Goal: Information Seeking & Learning: Learn about a topic

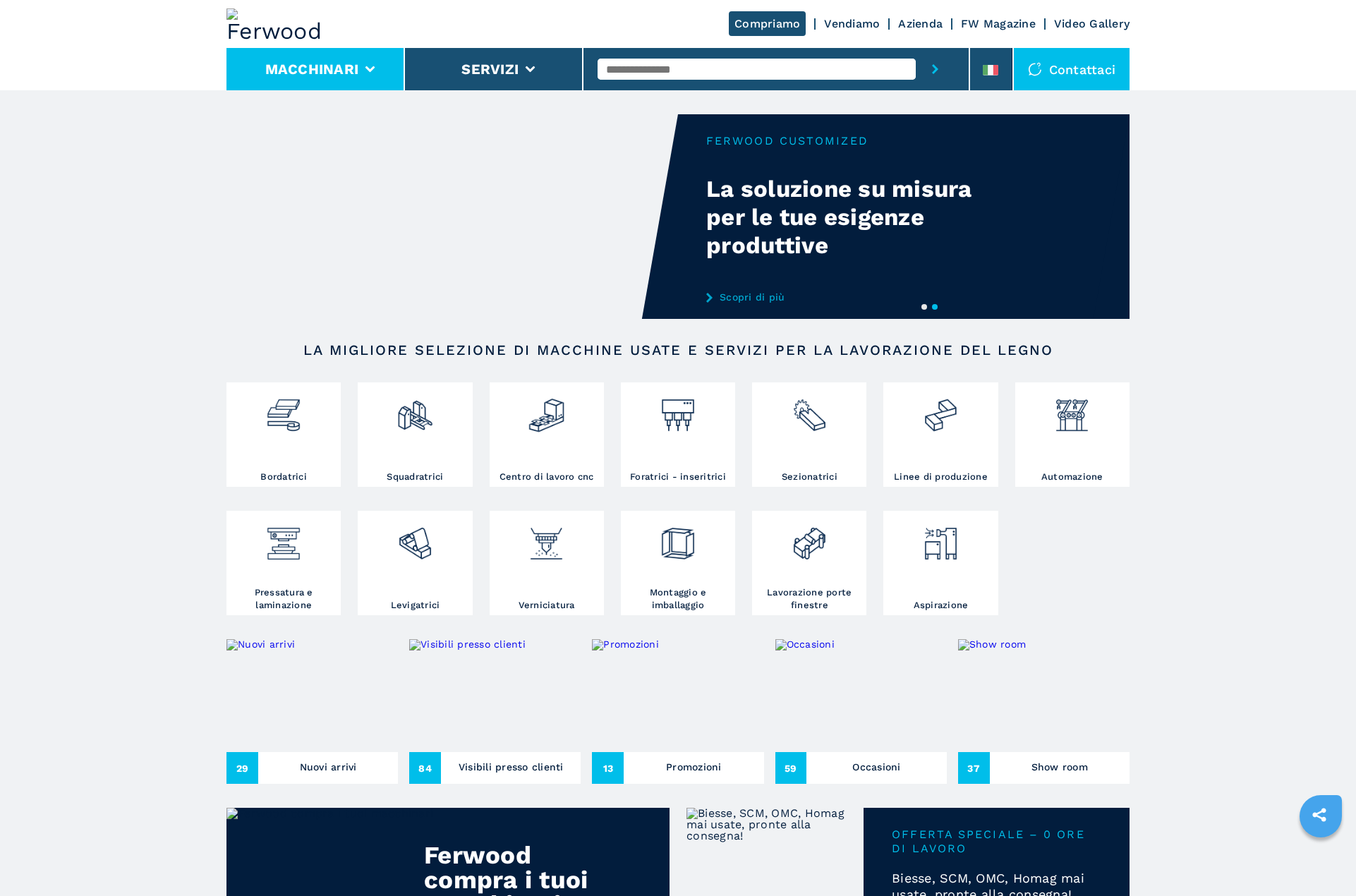
click at [322, 61] on button "Macchinari" at bounding box center [312, 69] width 94 height 17
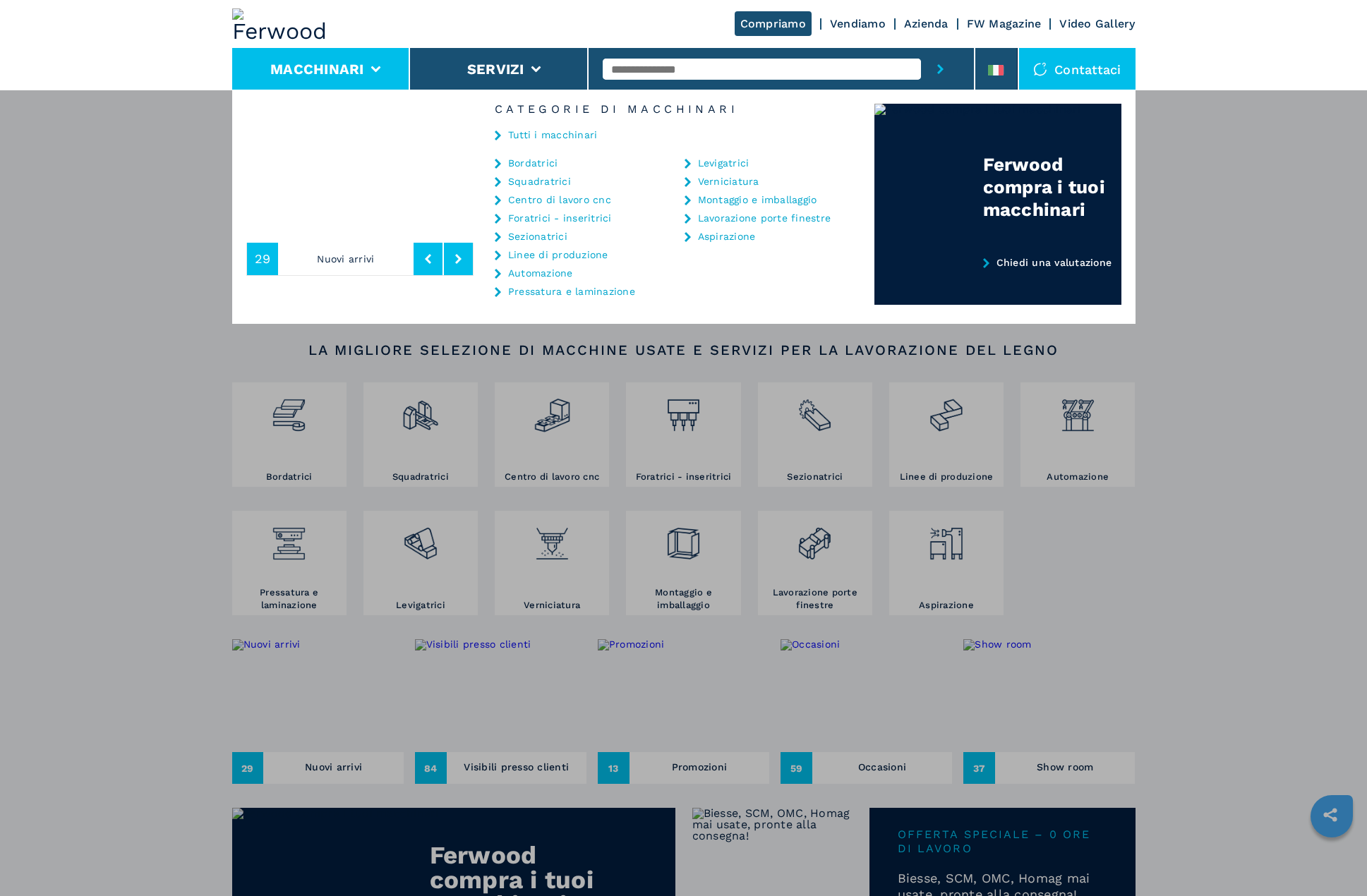
click at [128, 277] on div "Macchinari Bordatrici Squadratrici Centro di lavoro cnc Foratrici - inseritrici…" at bounding box center [684, 537] width 1367 height 896
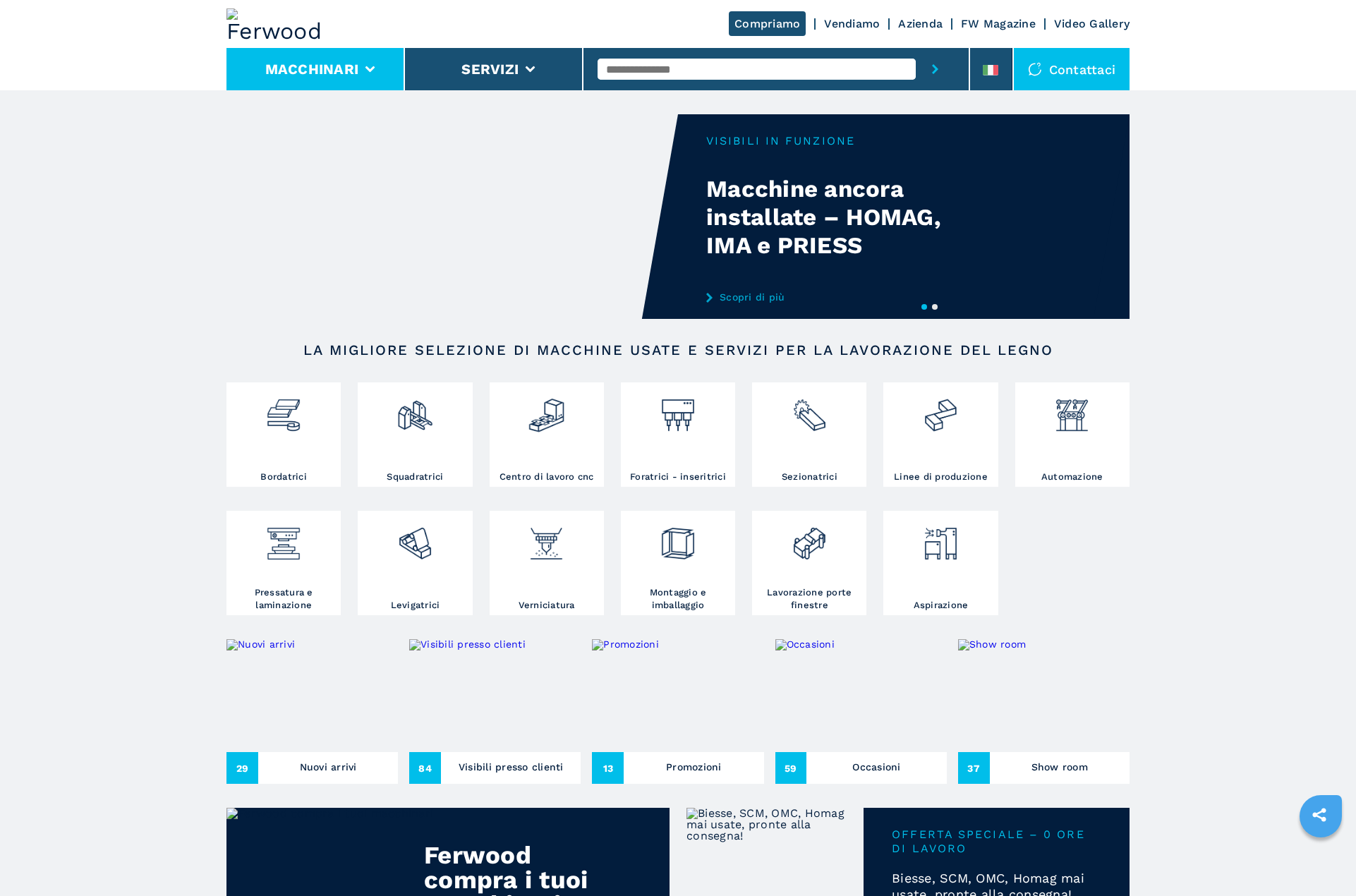
click at [325, 59] on li "Macchinari" at bounding box center [315, 69] width 179 height 42
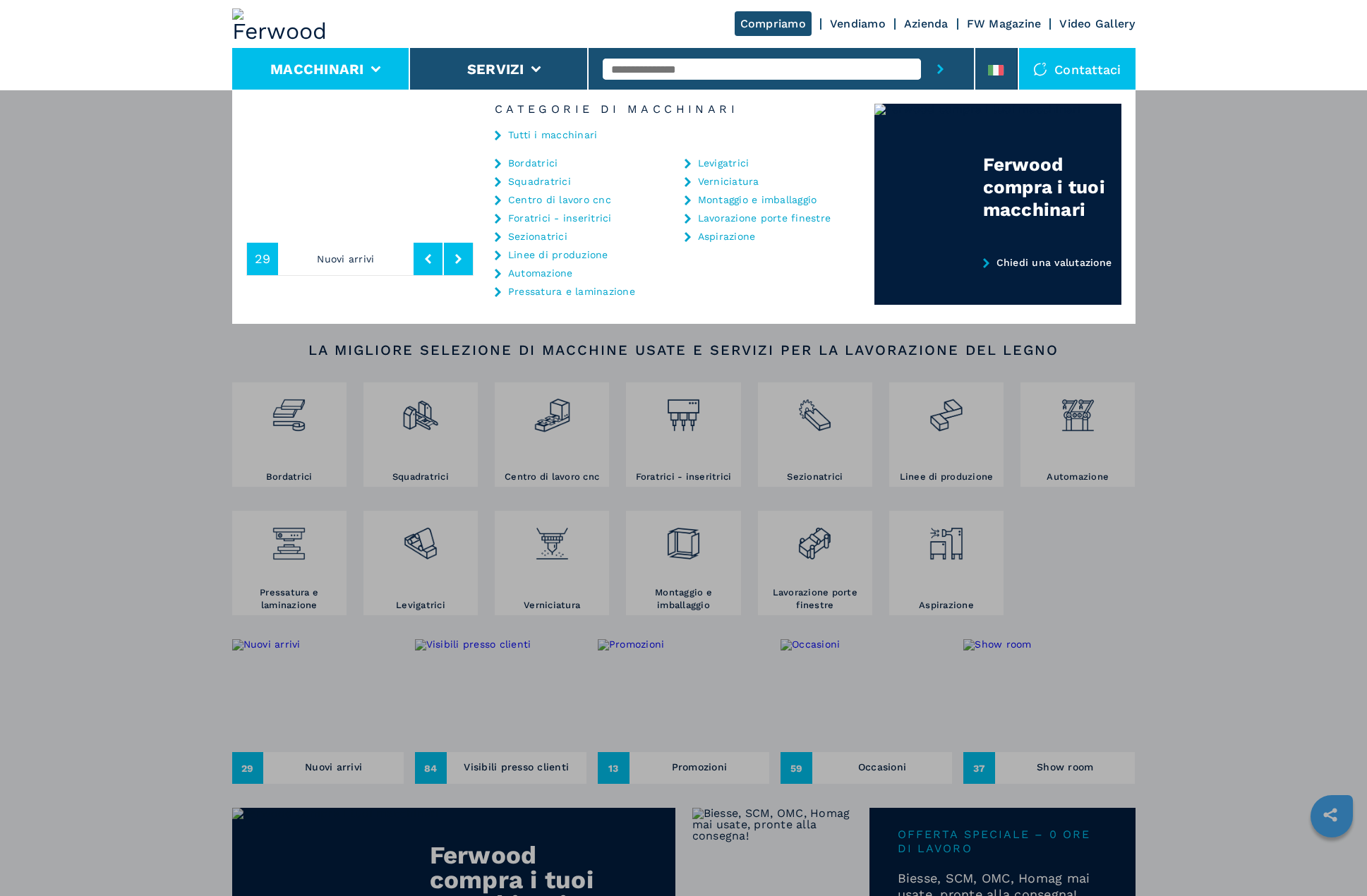
click at [558, 133] on link "Tutti i macchinari" at bounding box center [553, 134] width 90 height 10
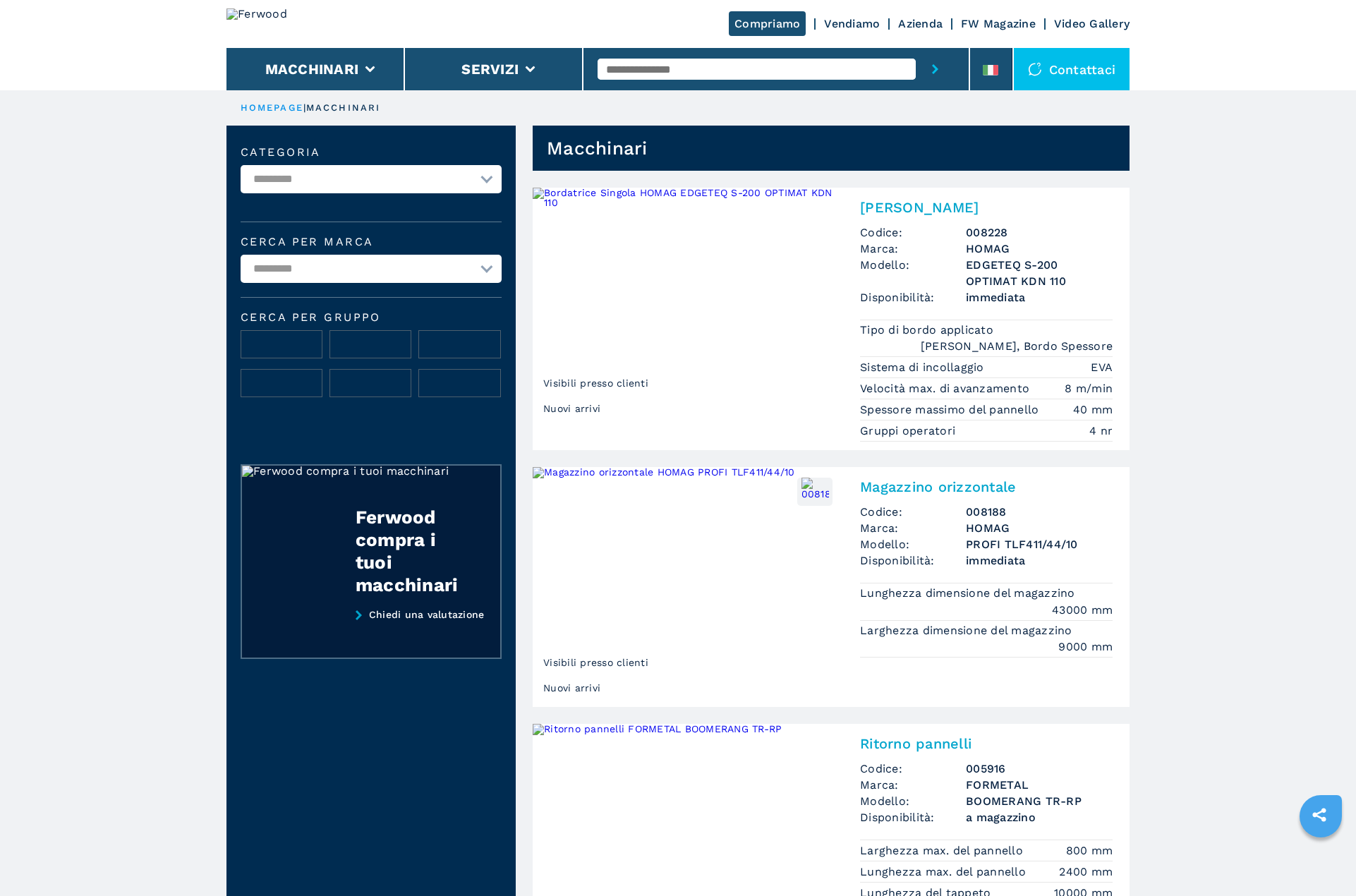
click at [455, 191] on select "**********" at bounding box center [371, 179] width 261 height 28
click at [489, 174] on select "**********" at bounding box center [371, 179] width 261 height 28
click at [280, 341] on img at bounding box center [281, 345] width 80 height 28
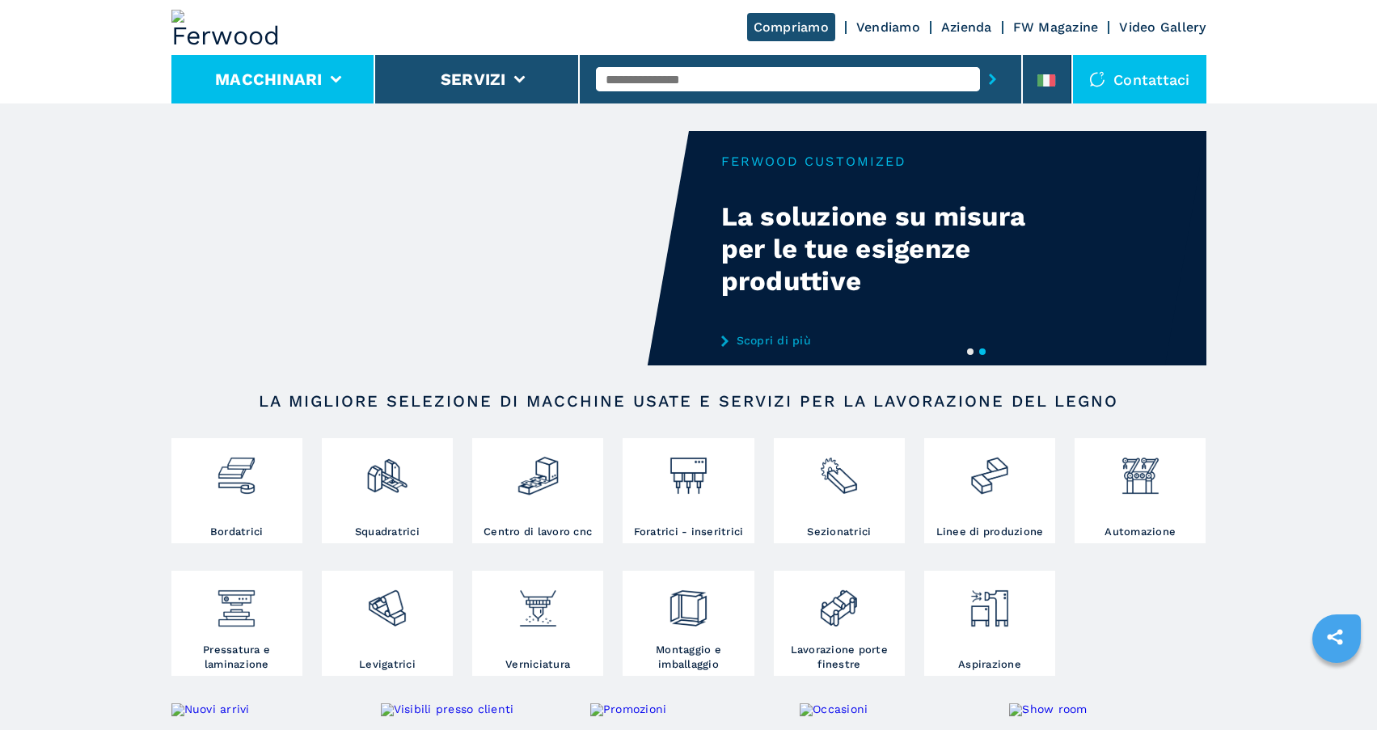
drag, startPoint x: 348, startPoint y: 92, endPoint x: 330, endPoint y: 70, distance: 29.3
click at [348, 92] on li "Macchinari" at bounding box center [273, 79] width 205 height 48
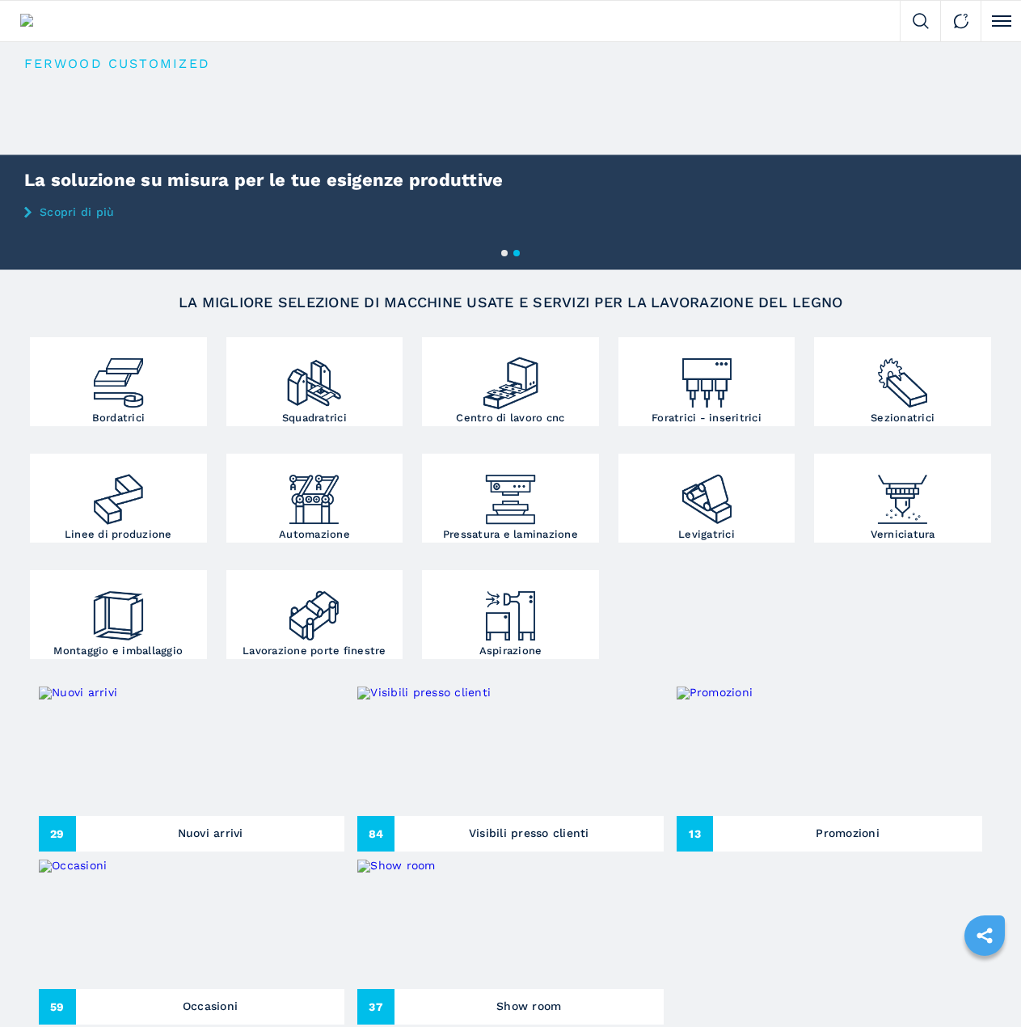
click at [992, 19] on button "Click to toggle menu" at bounding box center [1000, 21] width 40 height 40
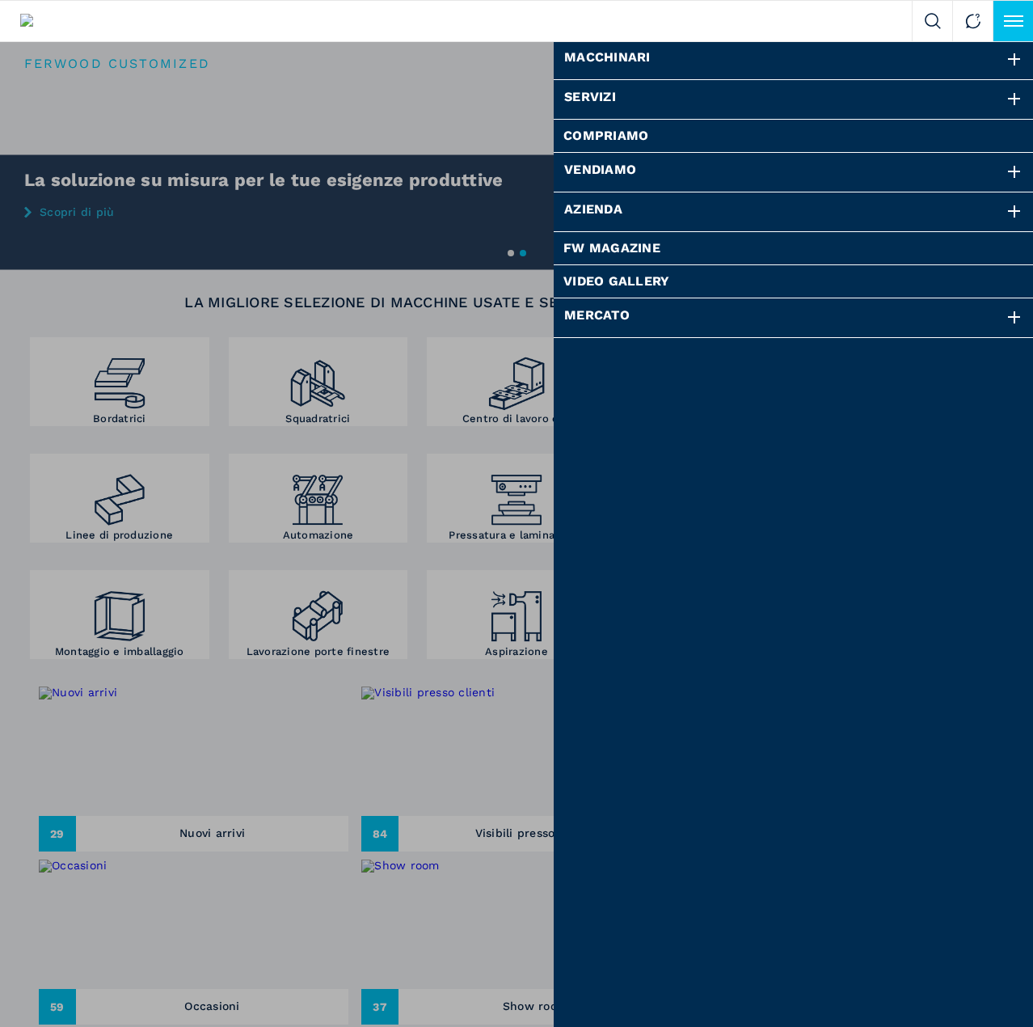
click at [1016, 60] on div at bounding box center [1015, 60] width 18 height 18
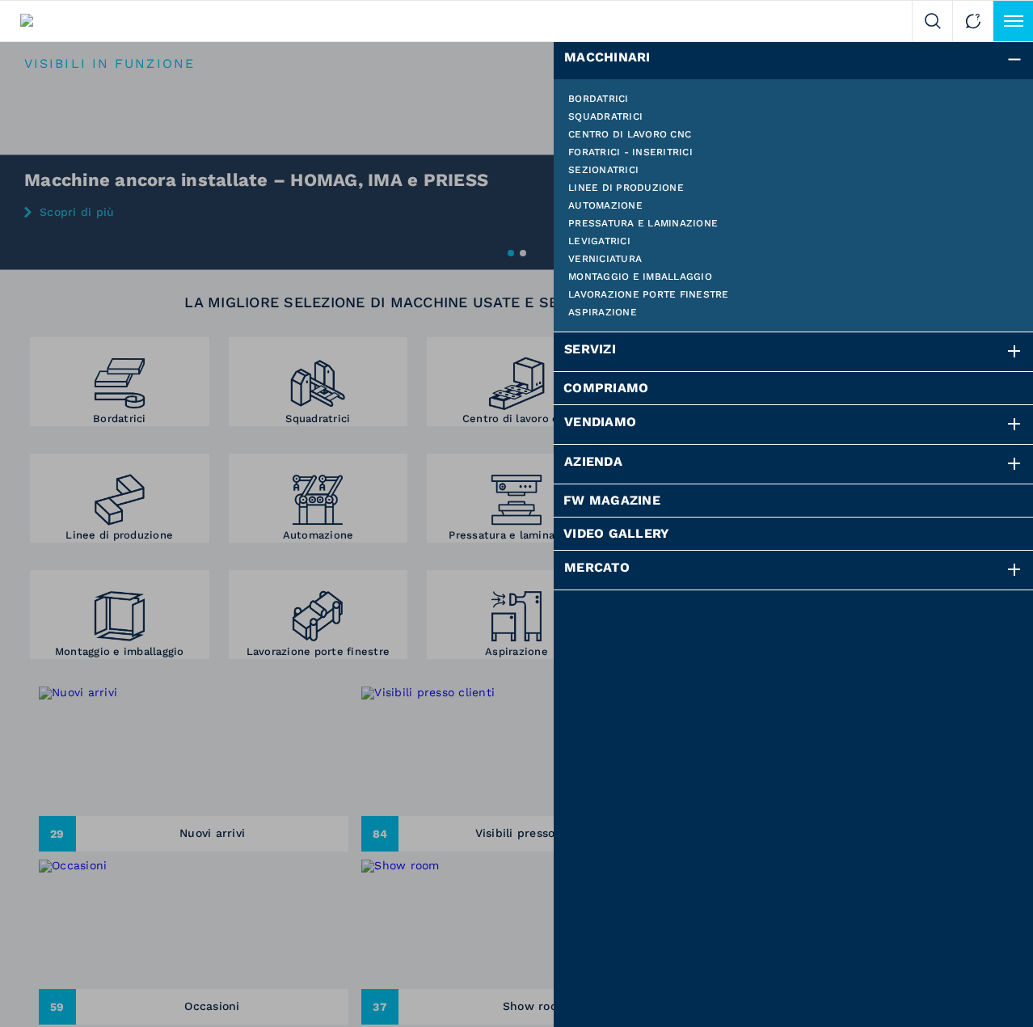
click at [606, 59] on div "Macchinari" at bounding box center [794, 59] width 480 height 39
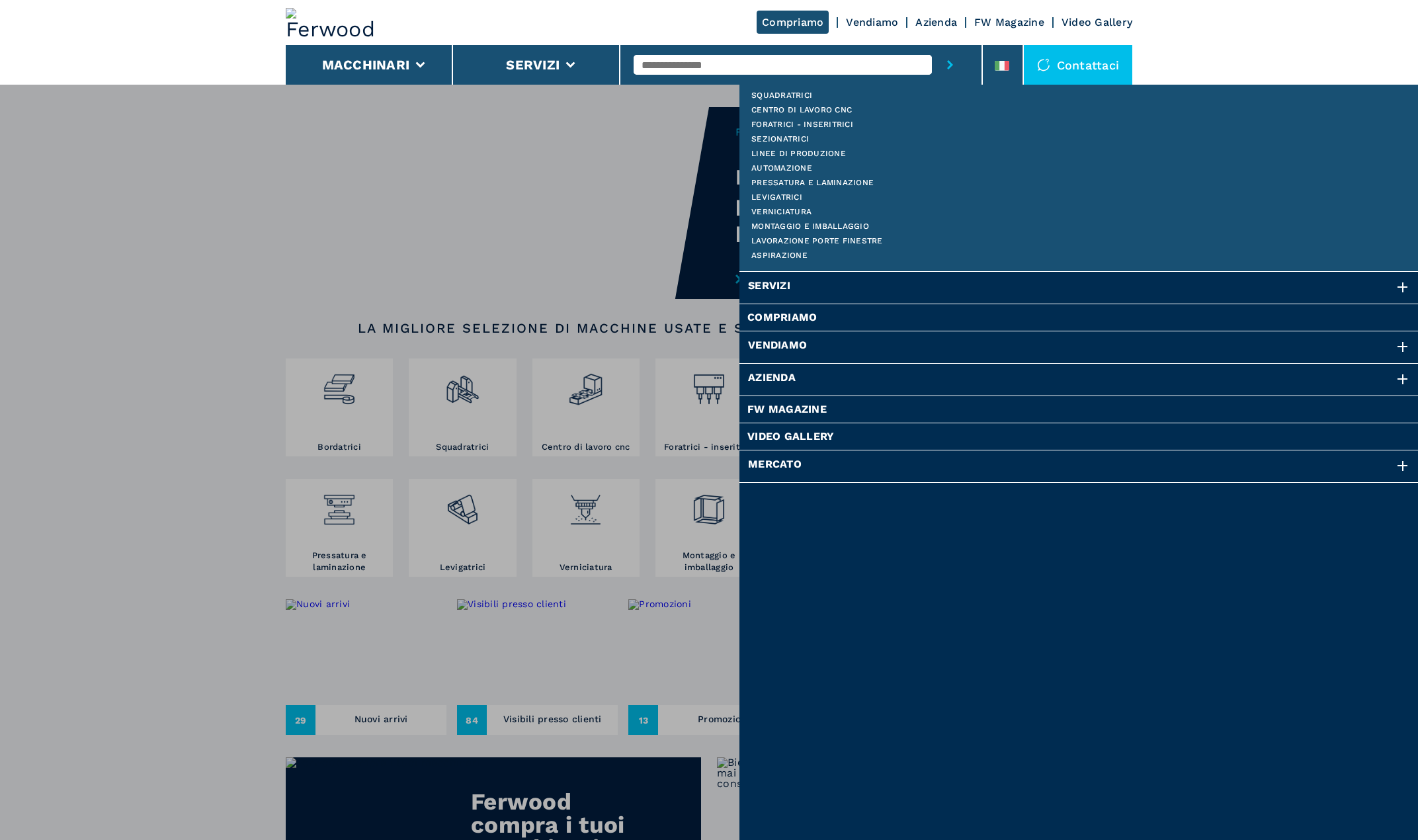
click at [1, 154] on div "Macchinari Bordatrici Squadratrici Centro di lavoro cnc Foratrici - inseritrici…" at bounding box center [709, 504] width 1418 height 840
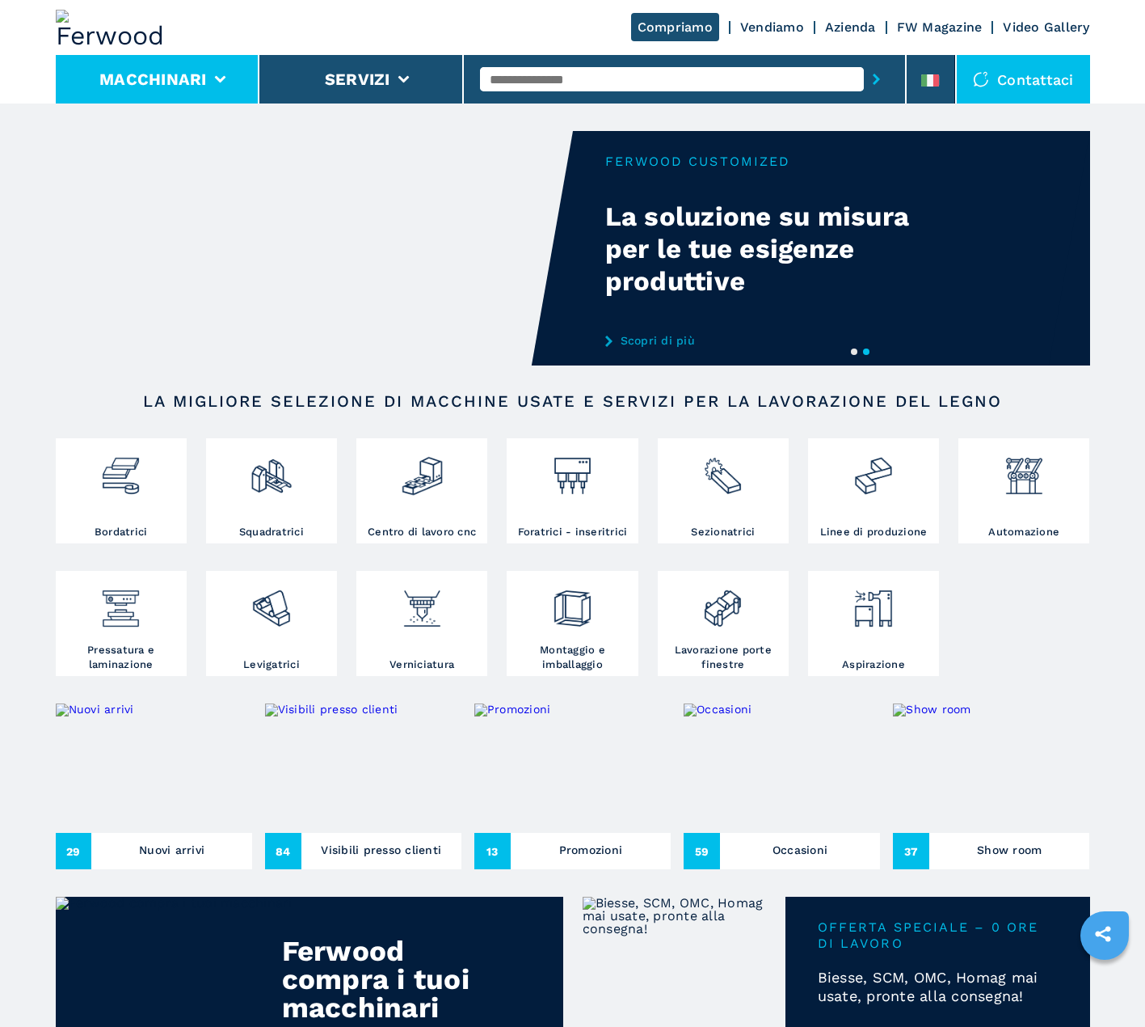
click at [166, 86] on button "Macchinari" at bounding box center [153, 79] width 108 height 19
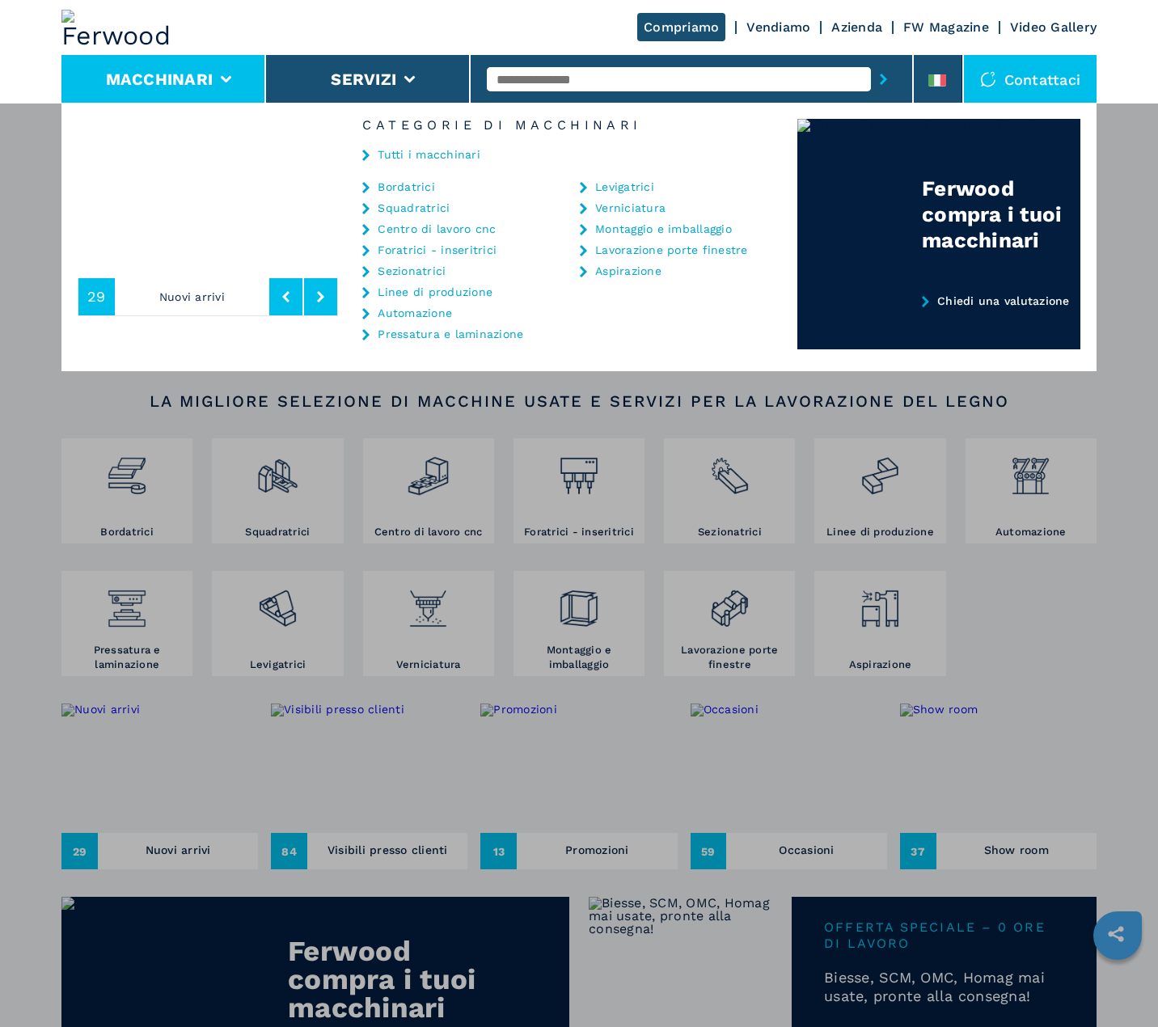
click at [418, 154] on link "Tutti i macchinari" at bounding box center [428, 154] width 103 height 11
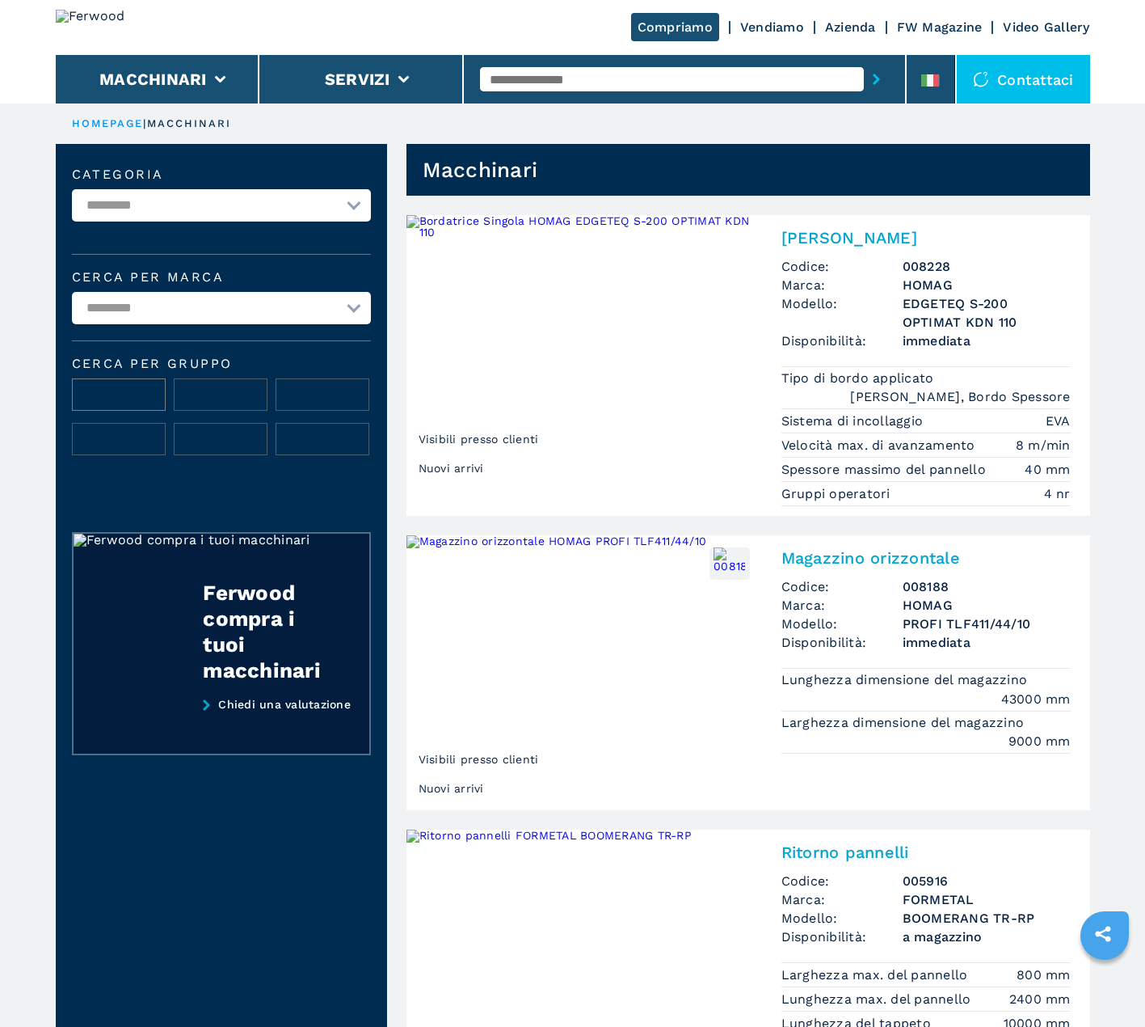
click at [124, 395] on img at bounding box center [119, 395] width 92 height 32
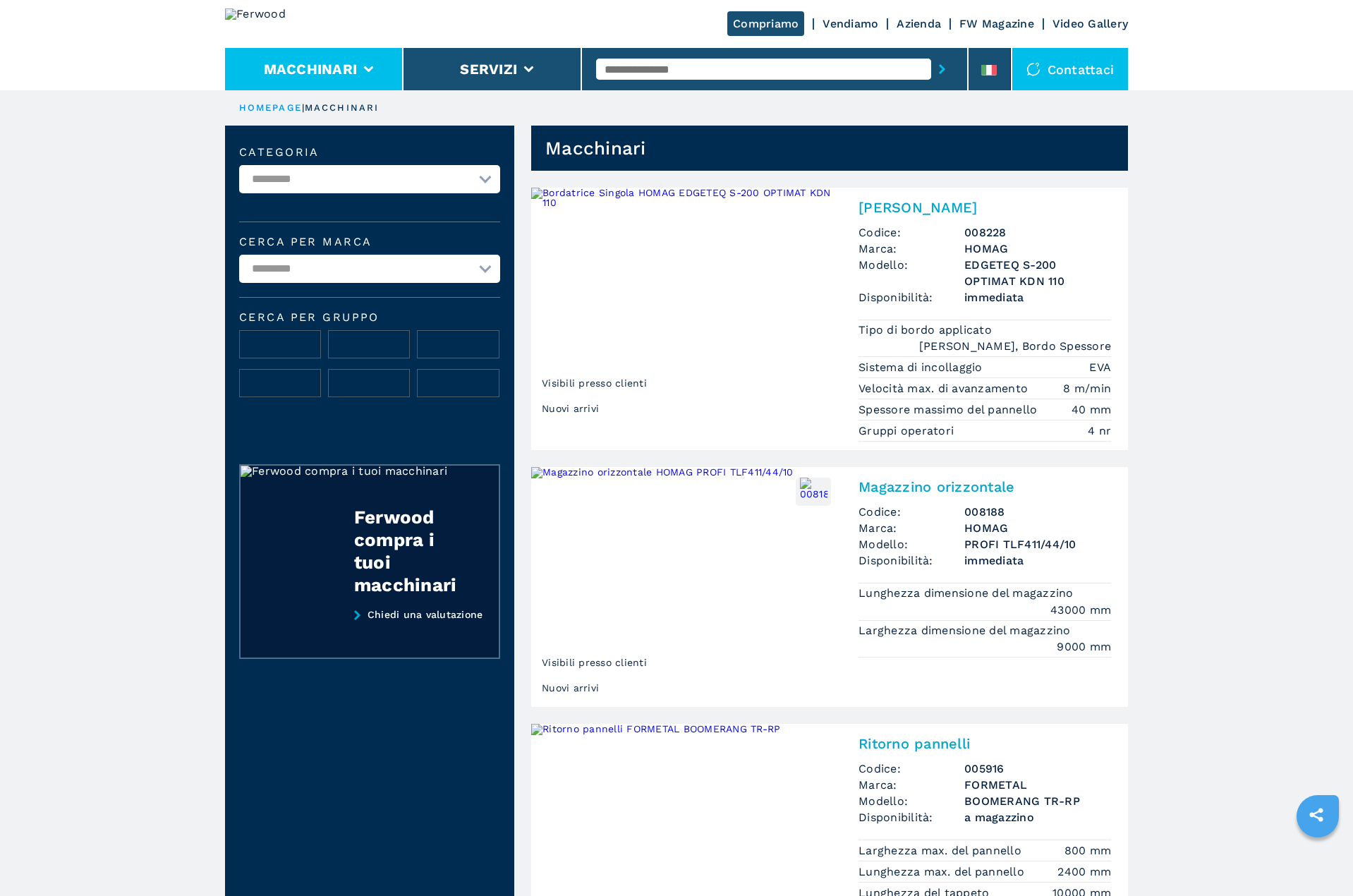
click at [334, 74] on button "Macchinari" at bounding box center [311, 69] width 94 height 17
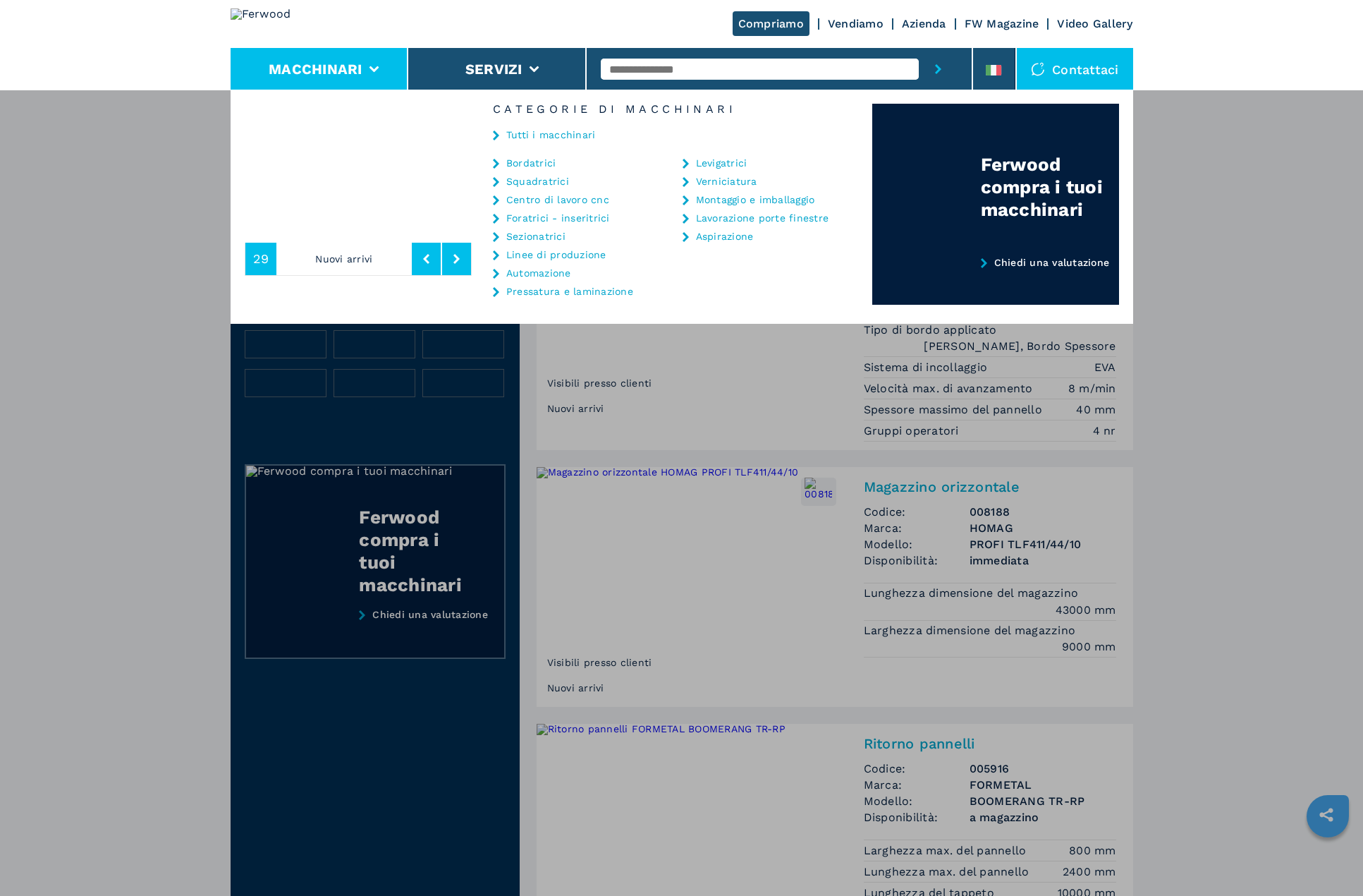
click at [143, 140] on div "**********" at bounding box center [682, 537] width 1363 height 896
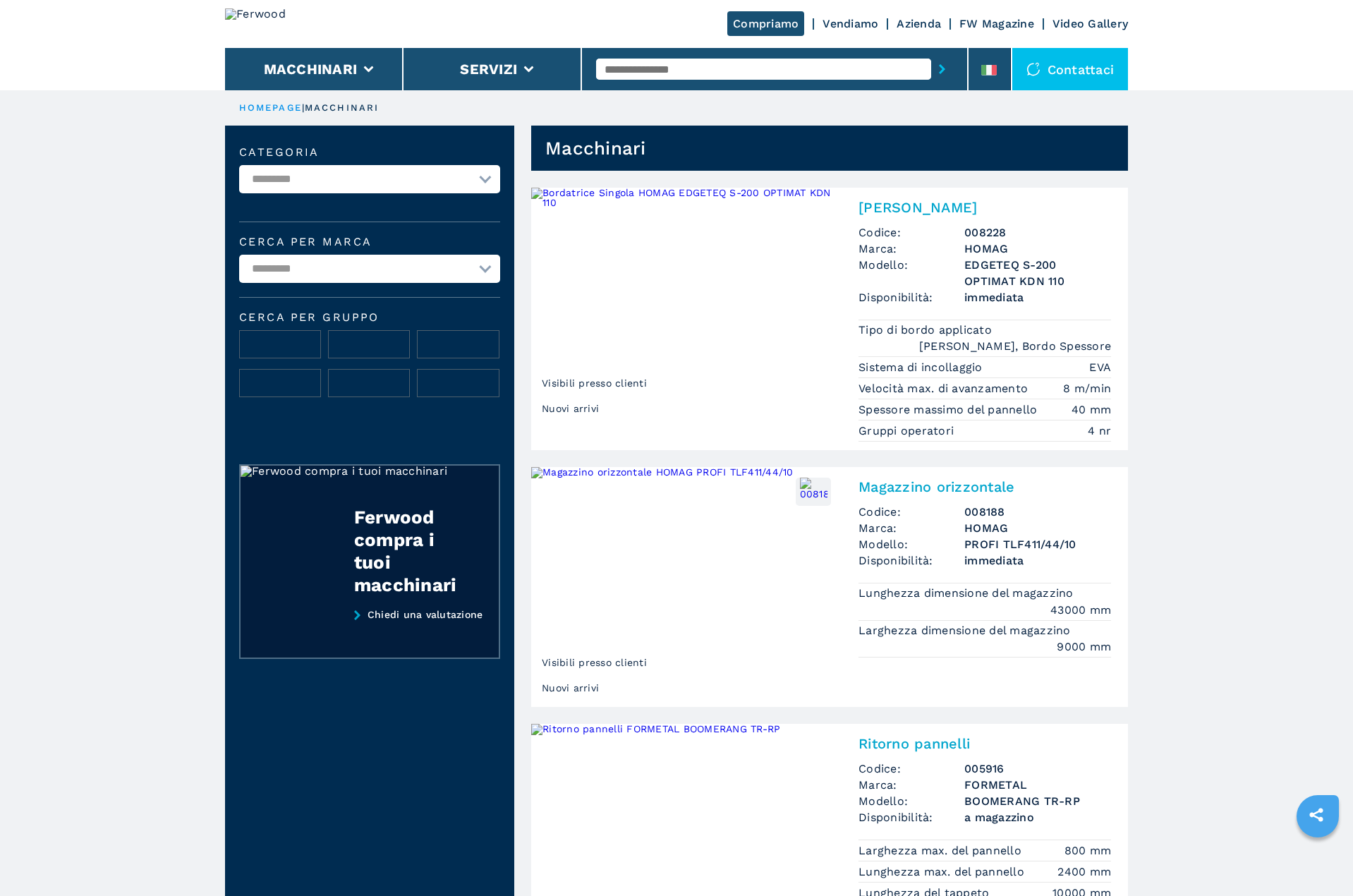
click at [292, 345] on img at bounding box center [280, 345] width 80 height 28
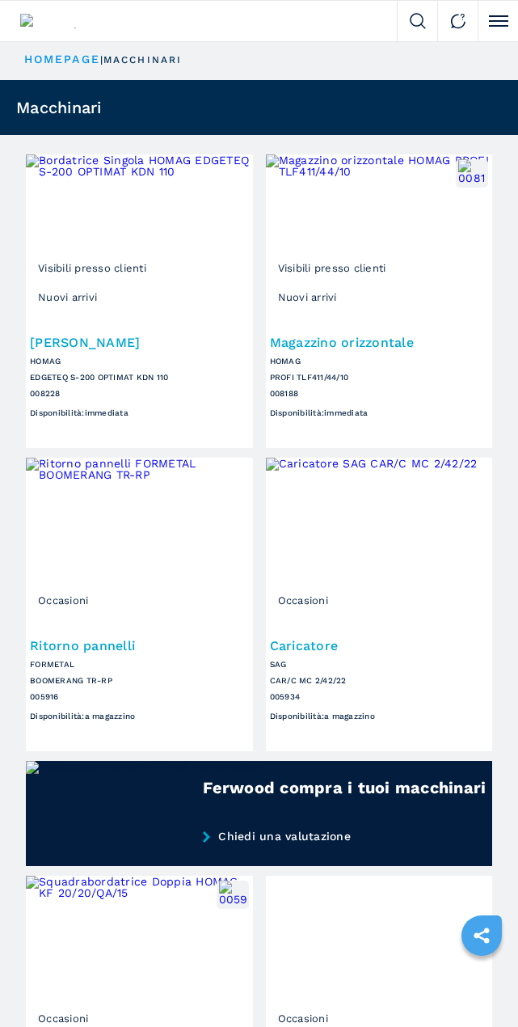
click at [327, 52] on ul "HOMEPAGE | macchinari" at bounding box center [259, 60] width 518 height 40
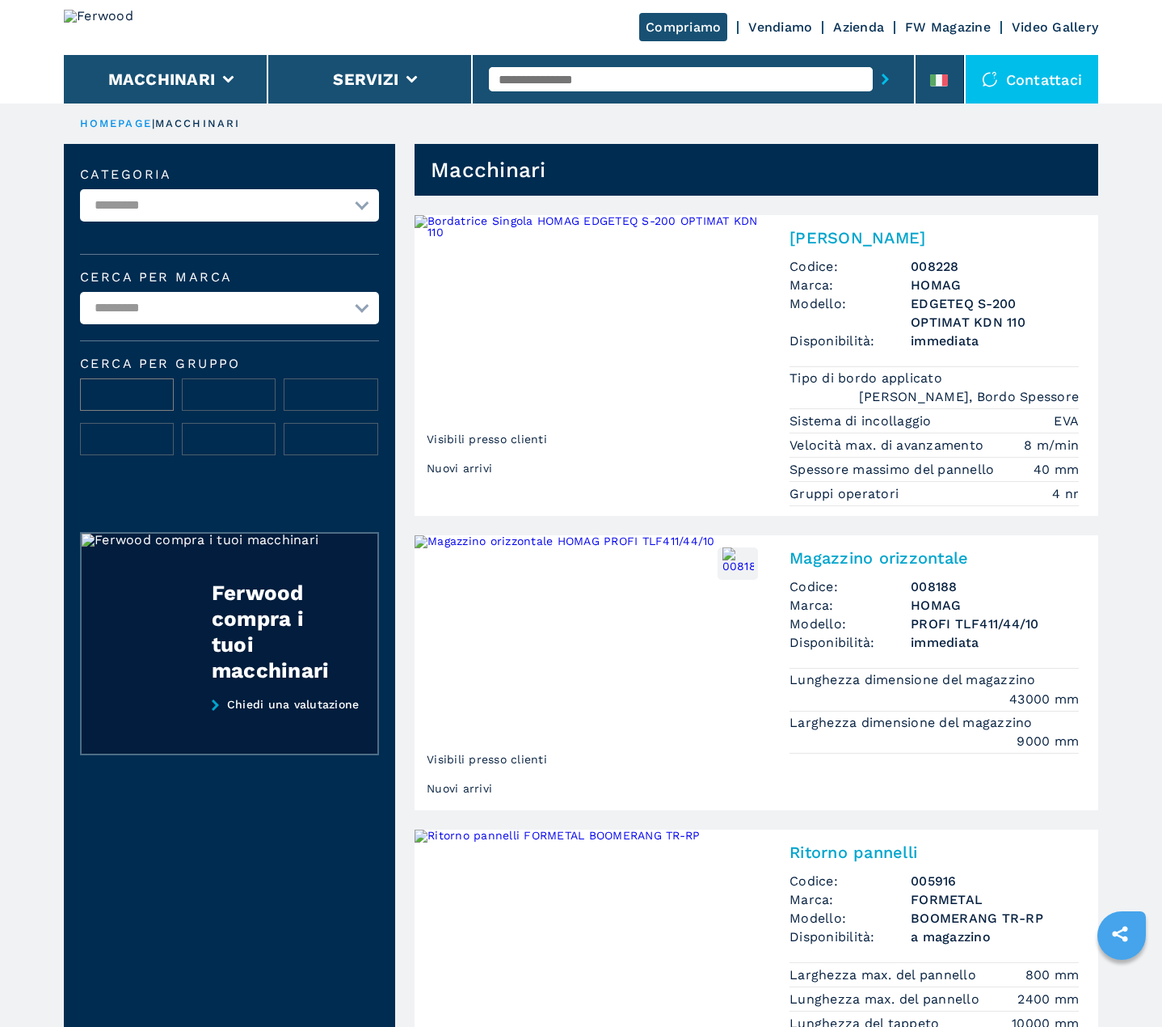
click at [144, 392] on img at bounding box center [127, 395] width 92 height 32
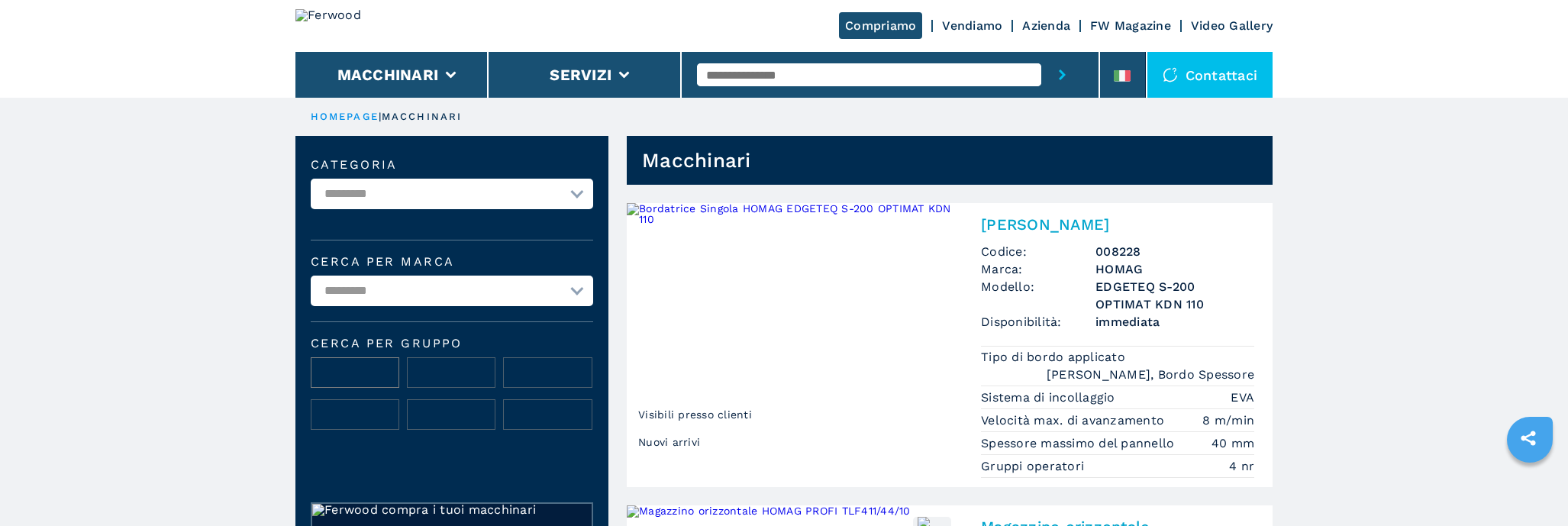
click at [341, 362] on img at bounding box center [355, 373] width 87 height 30
